Goal: Navigation & Orientation: Find specific page/section

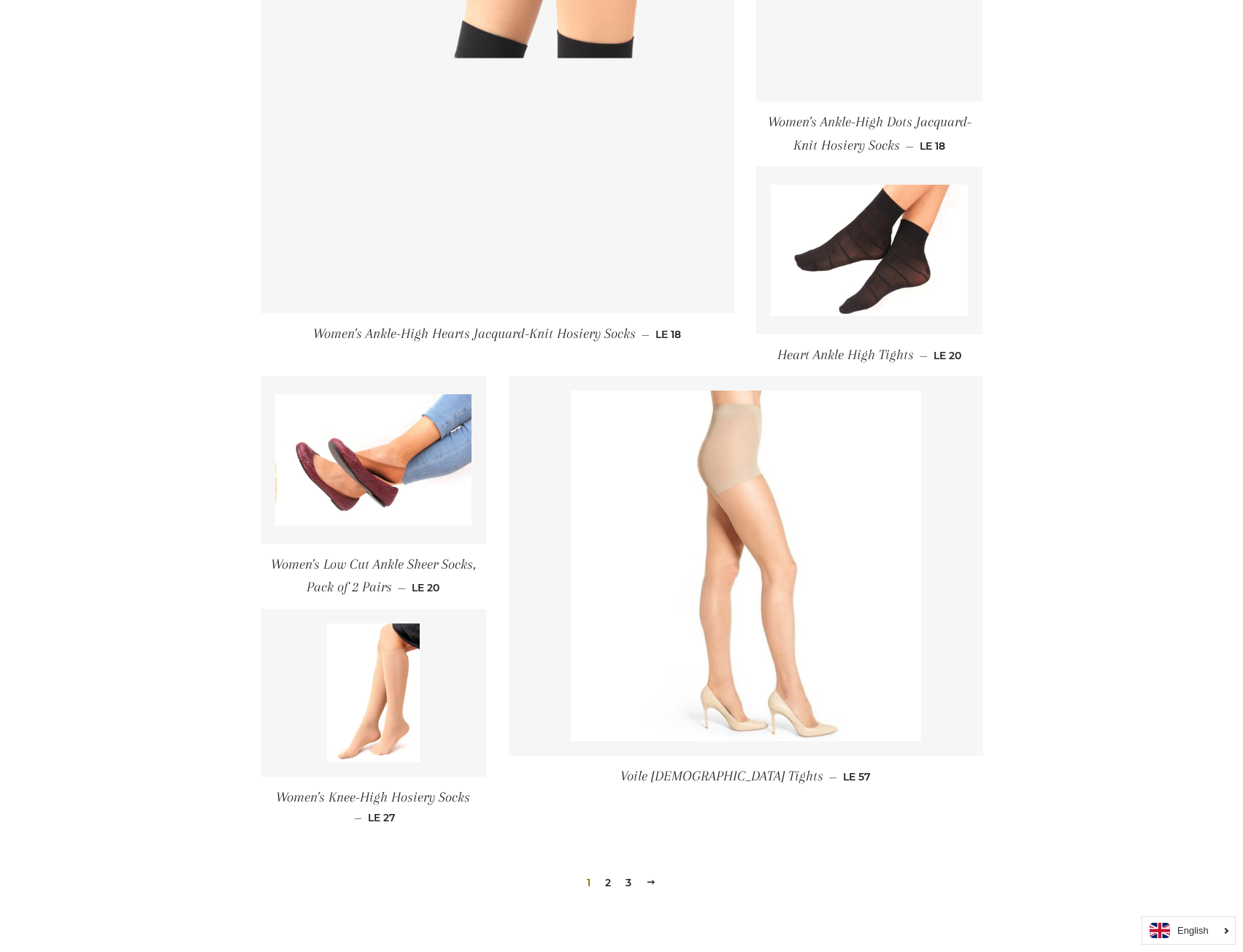
scroll to position [1664, 0]
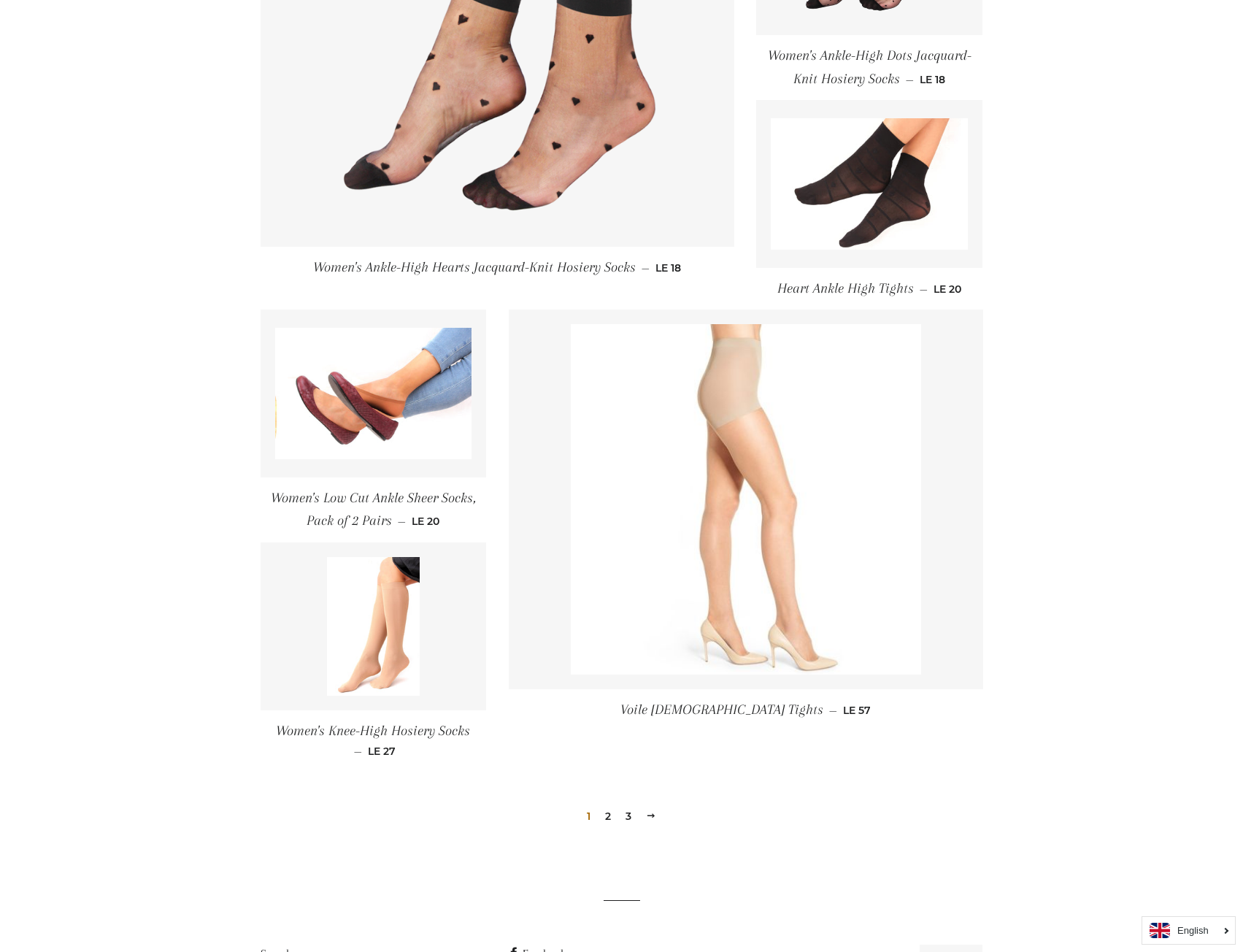
click at [603, 816] on link "2" at bounding box center [608, 816] width 17 height 22
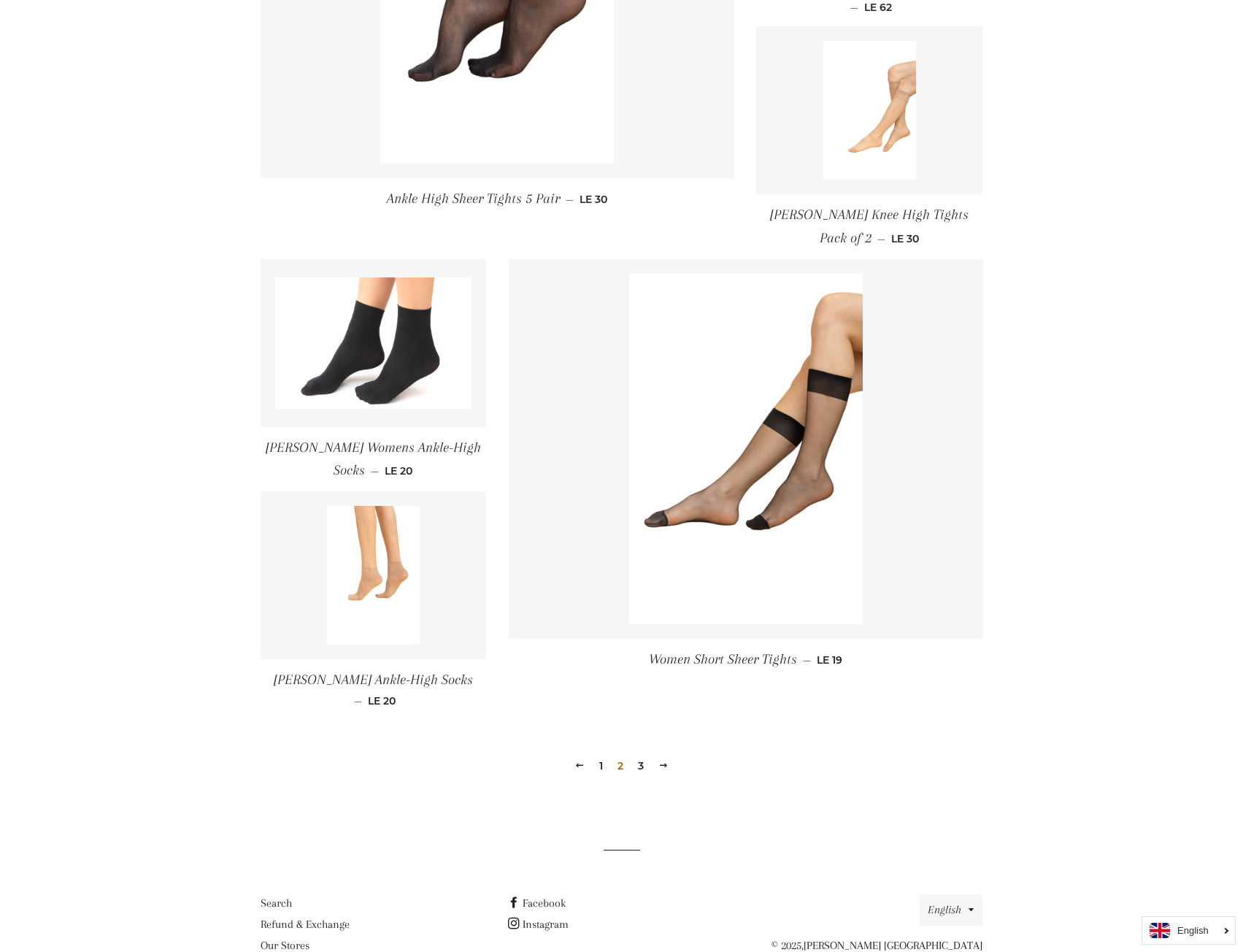
scroll to position [1683, 0]
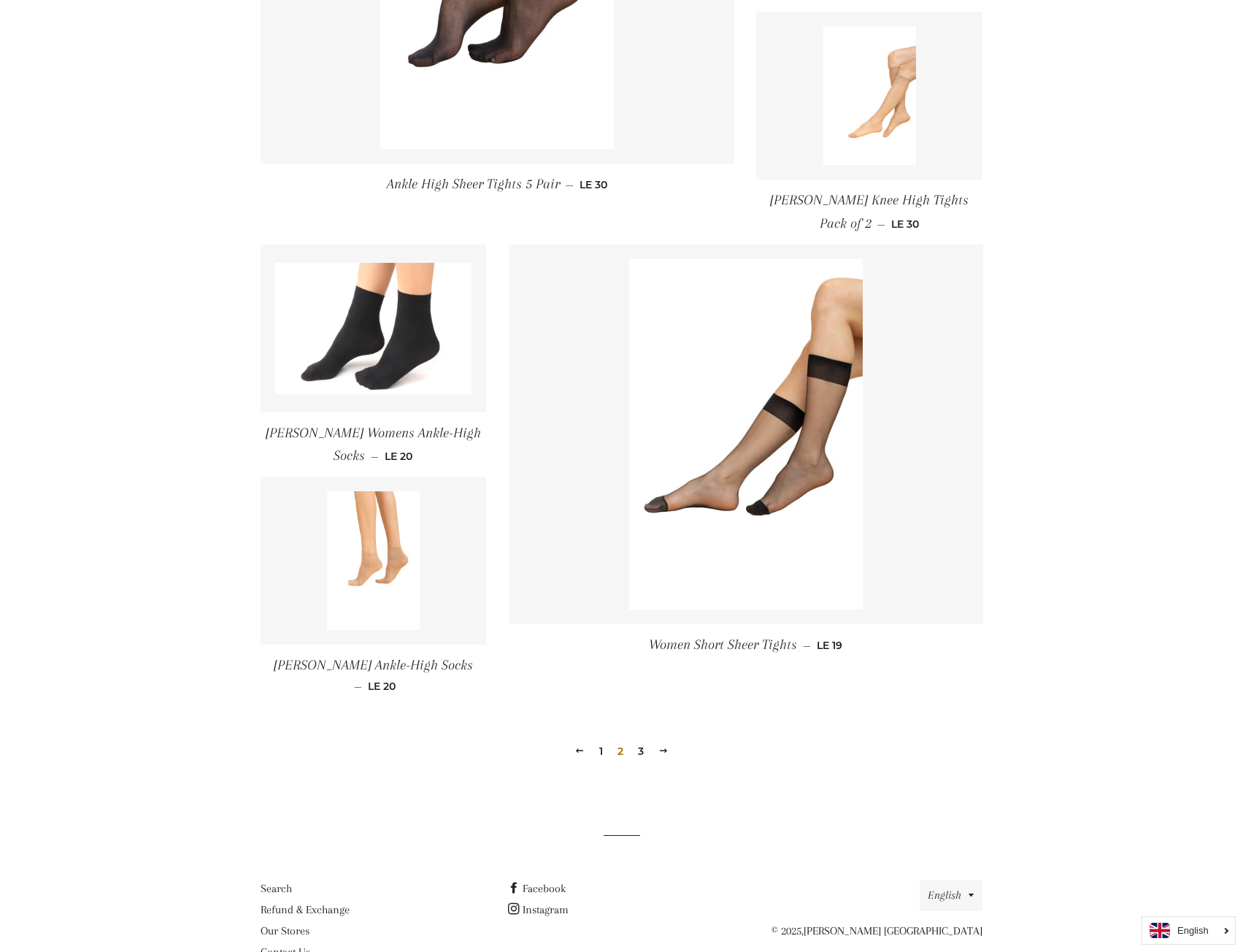
click at [646, 740] on link "3" at bounding box center [640, 751] width 17 height 22
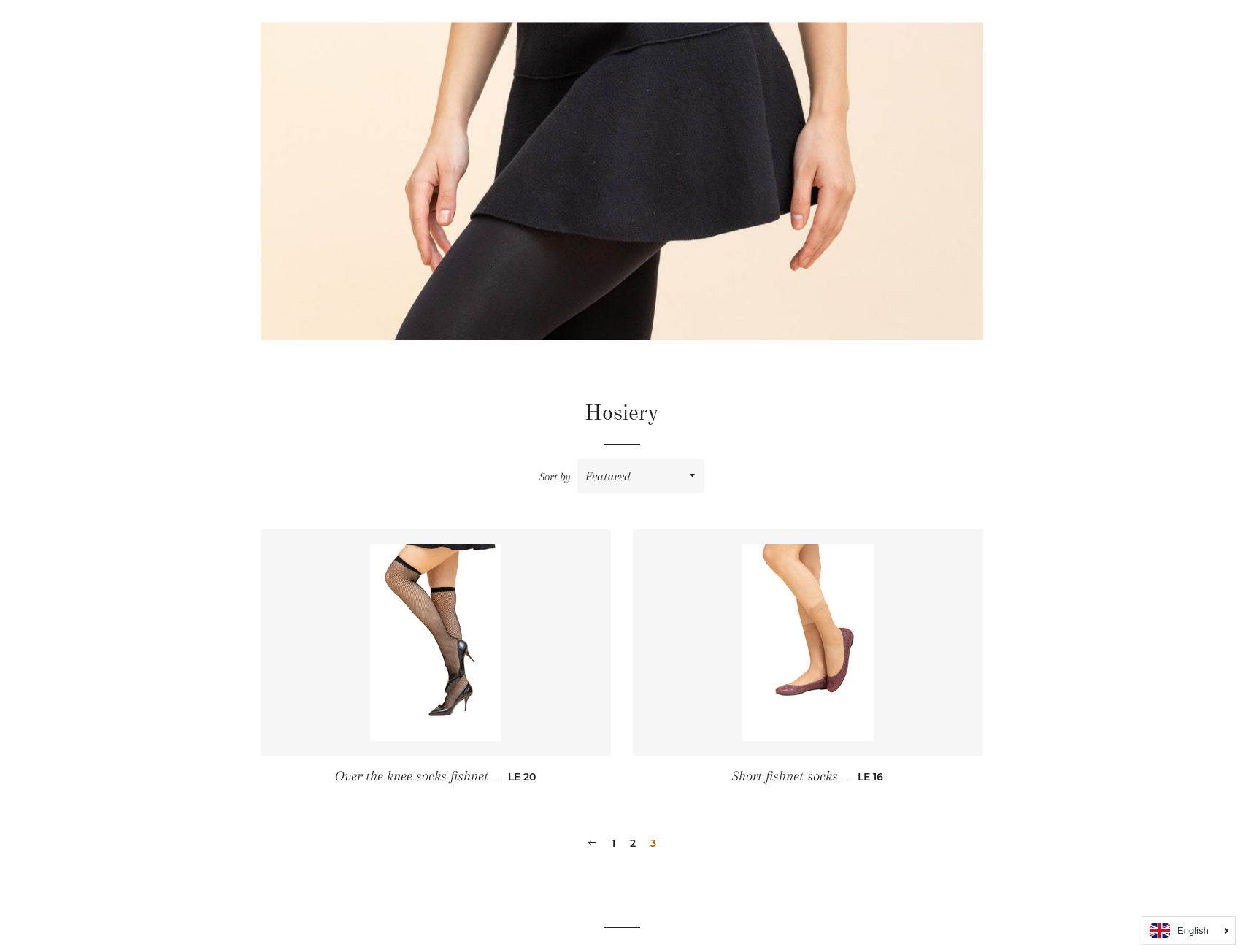
scroll to position [229, 0]
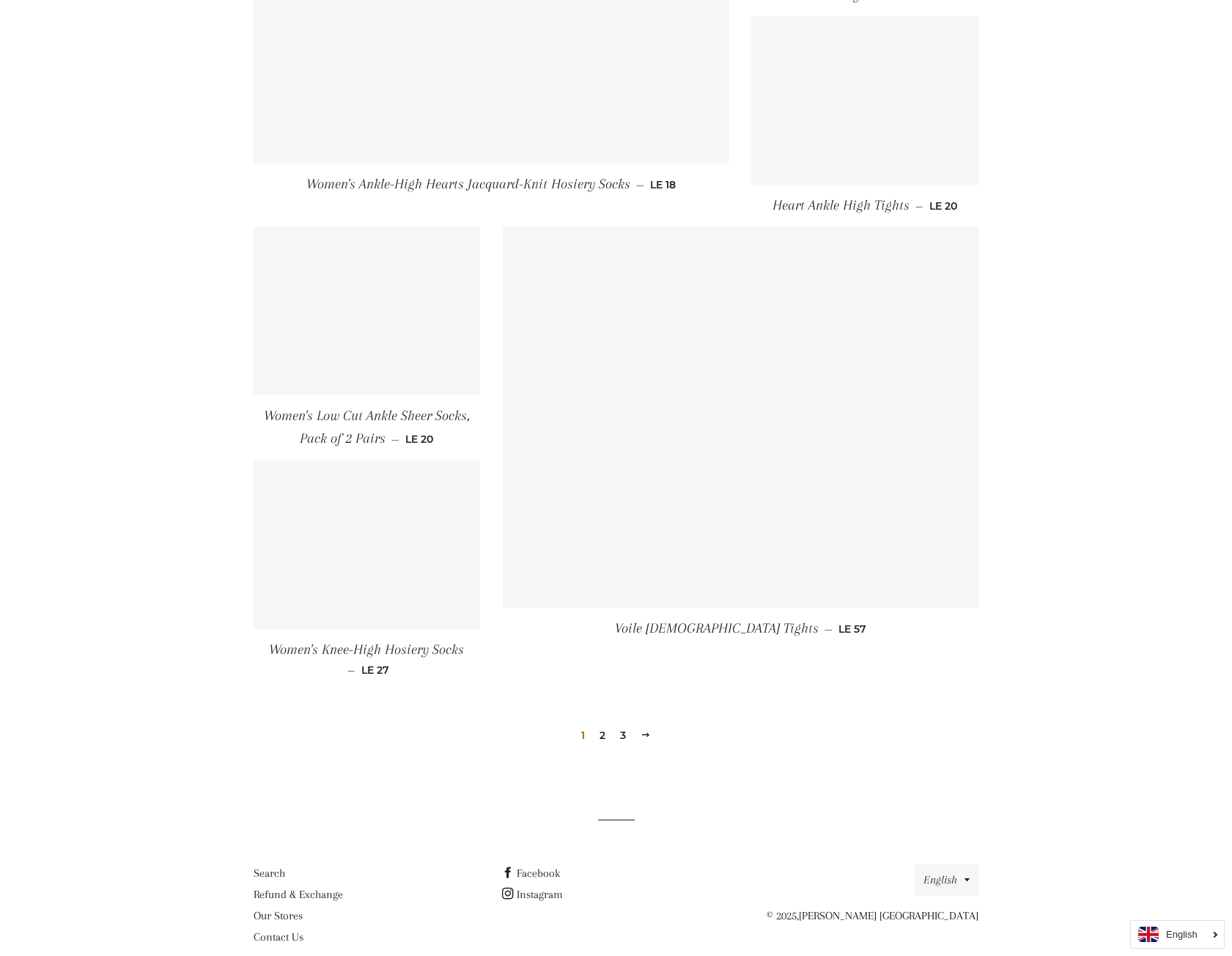
scroll to position [1778, 0]
